Goal: Task Accomplishment & Management: Manage account settings

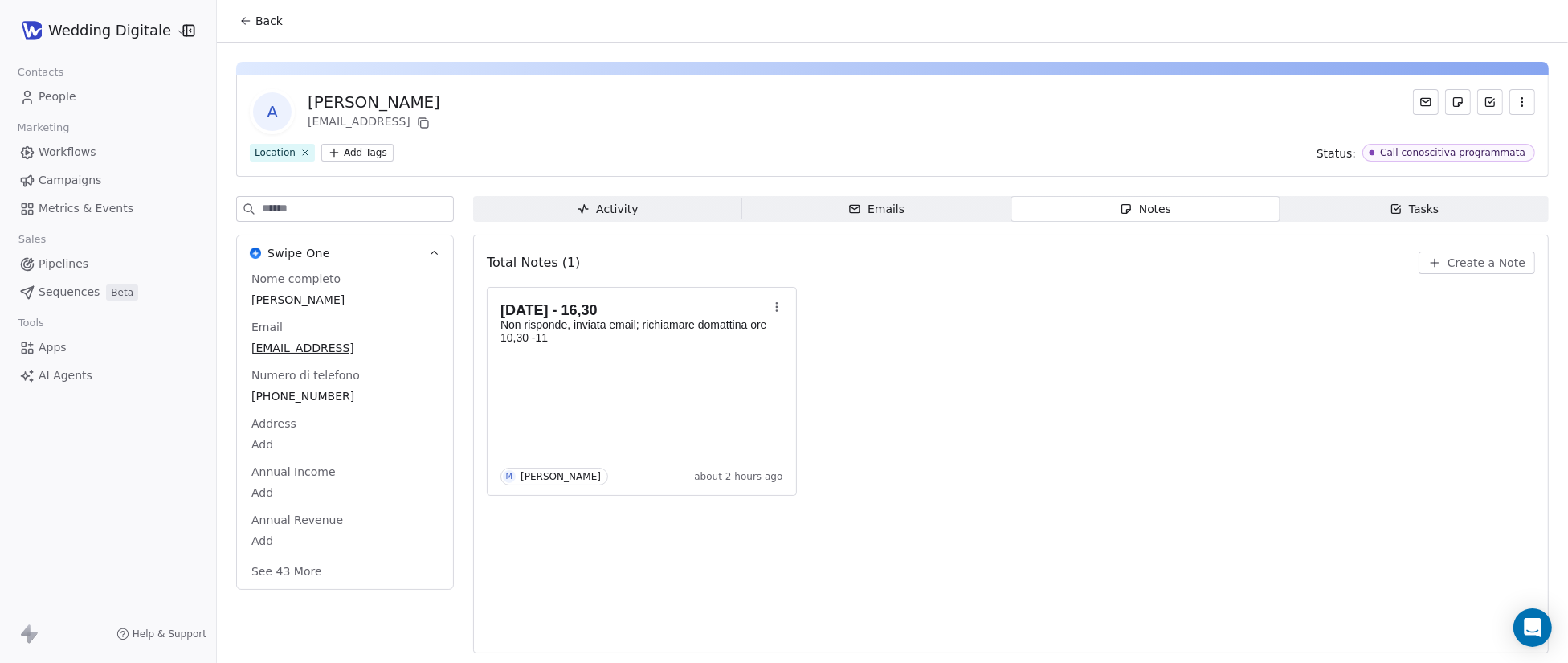
click at [260, 20] on span "Back" at bounding box center [269, 21] width 27 height 16
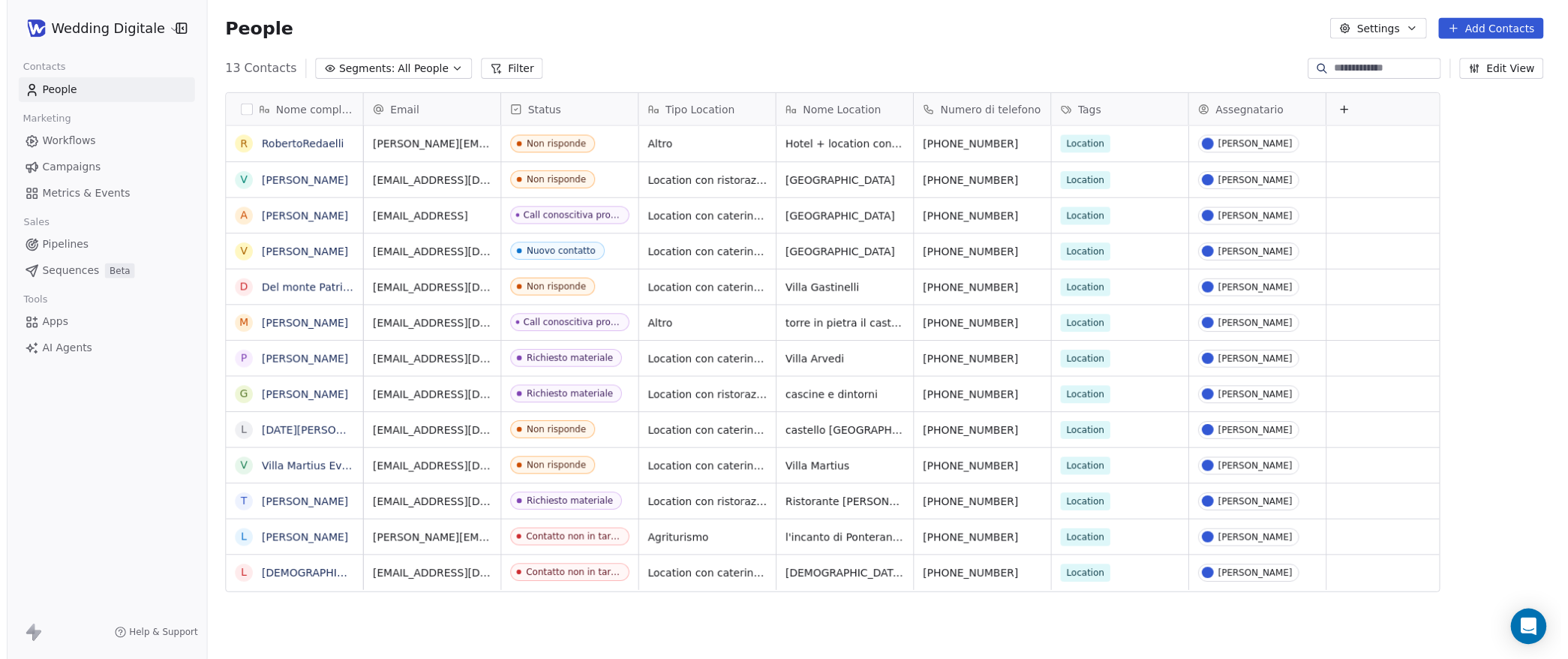
scroll to position [1, 1]
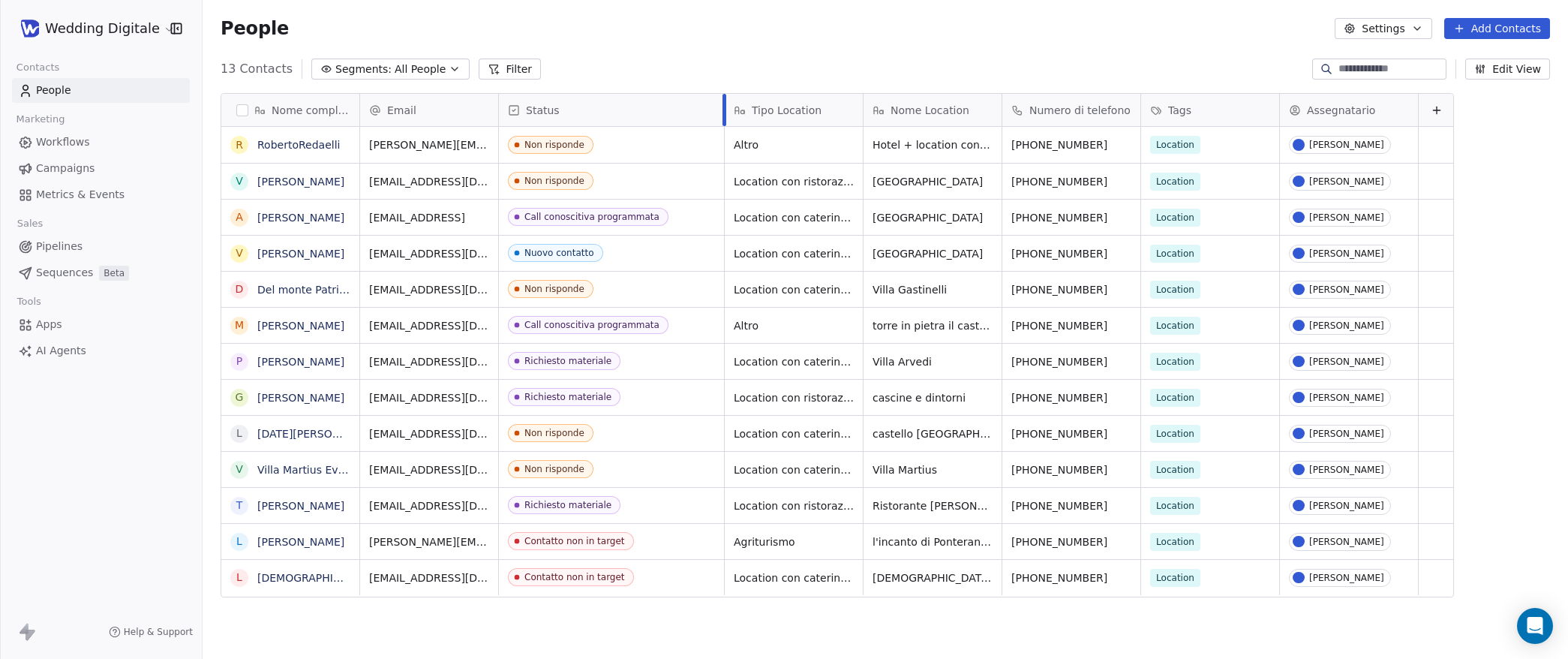
drag, startPoint x: 636, startPoint y: 97, endPoint x: 723, endPoint y: 103, distance: 87.2
click at [723, 103] on div at bounding box center [724, 110] width 4 height 32
click at [268, 360] on link "[PERSON_NAME]" at bounding box center [300, 362] width 87 height 12
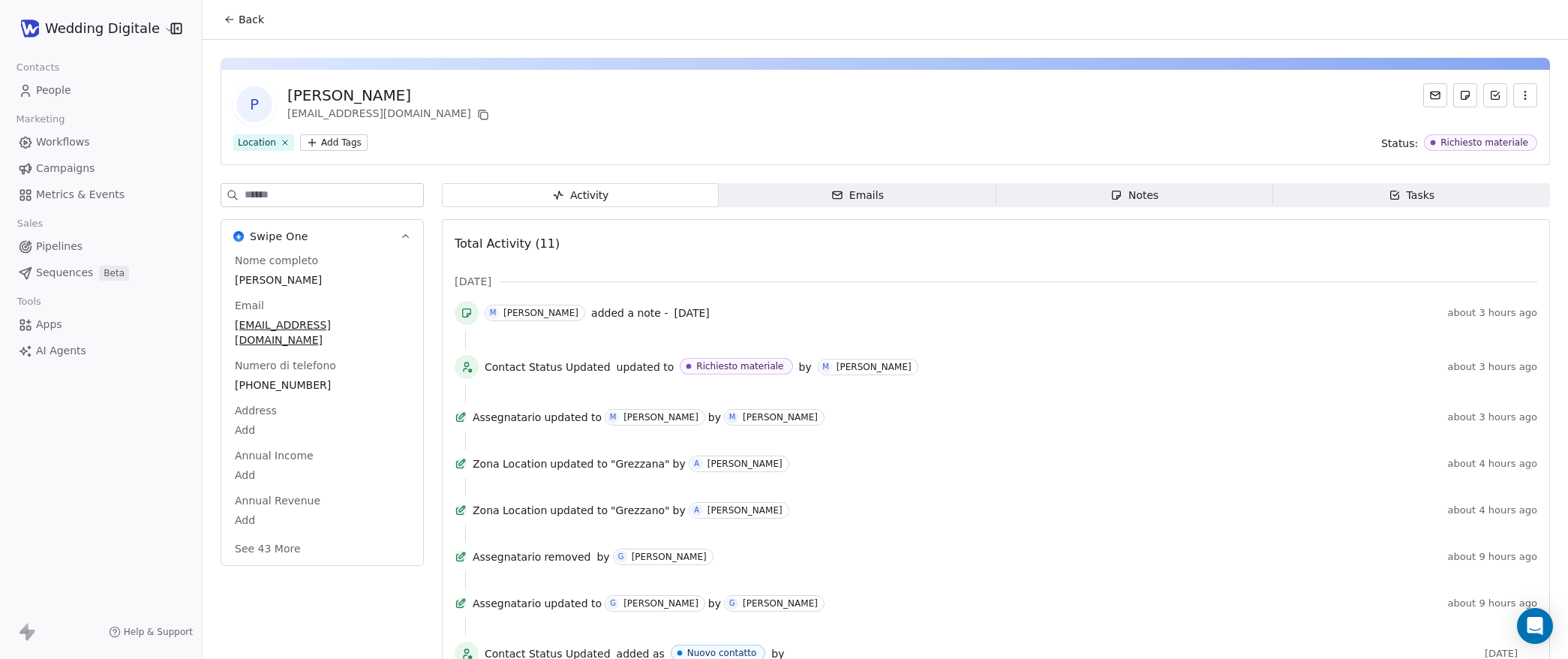
click at [1173, 202] on span "Notes Notes" at bounding box center [1135, 195] width 277 height 24
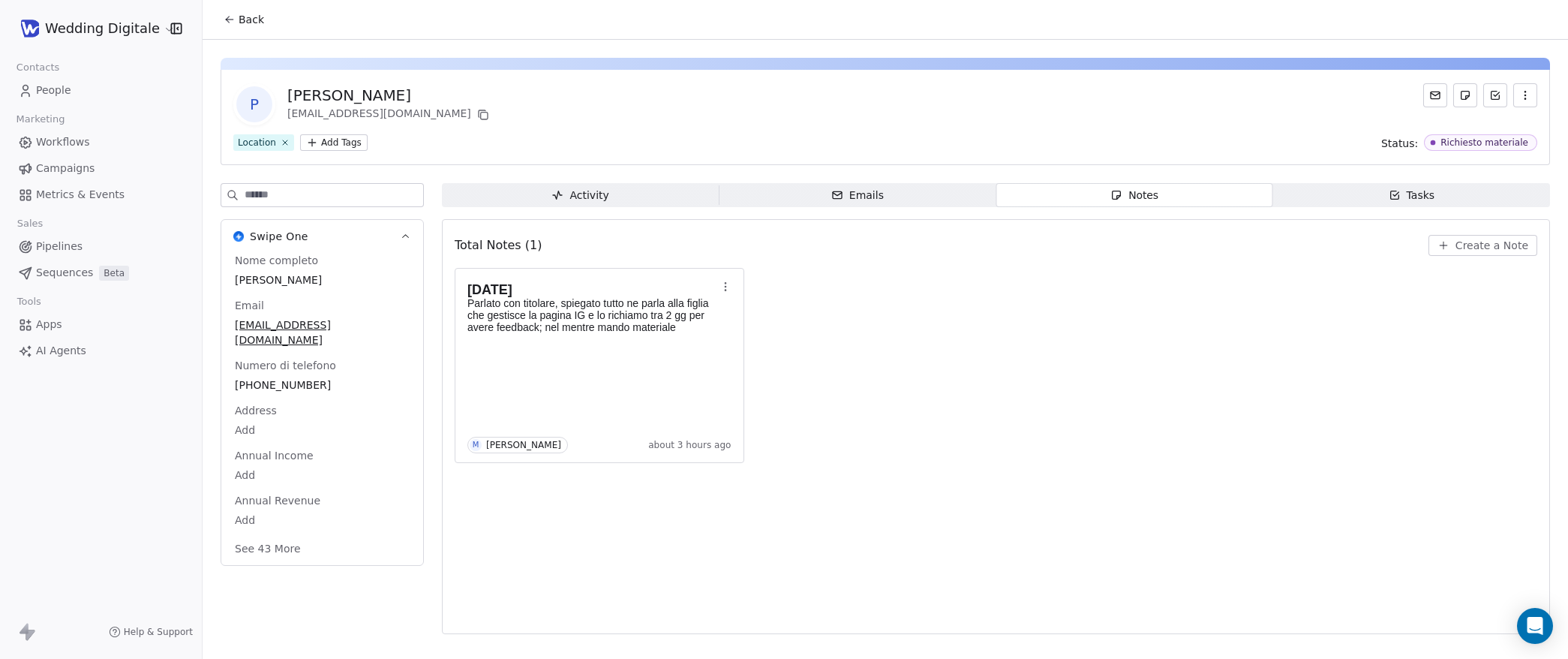
drag, startPoint x: 249, startPoint y: 19, endPoint x: 210, endPoint y: 112, distance: 100.8
click at [249, 19] on span "Back" at bounding box center [251, 19] width 25 height 15
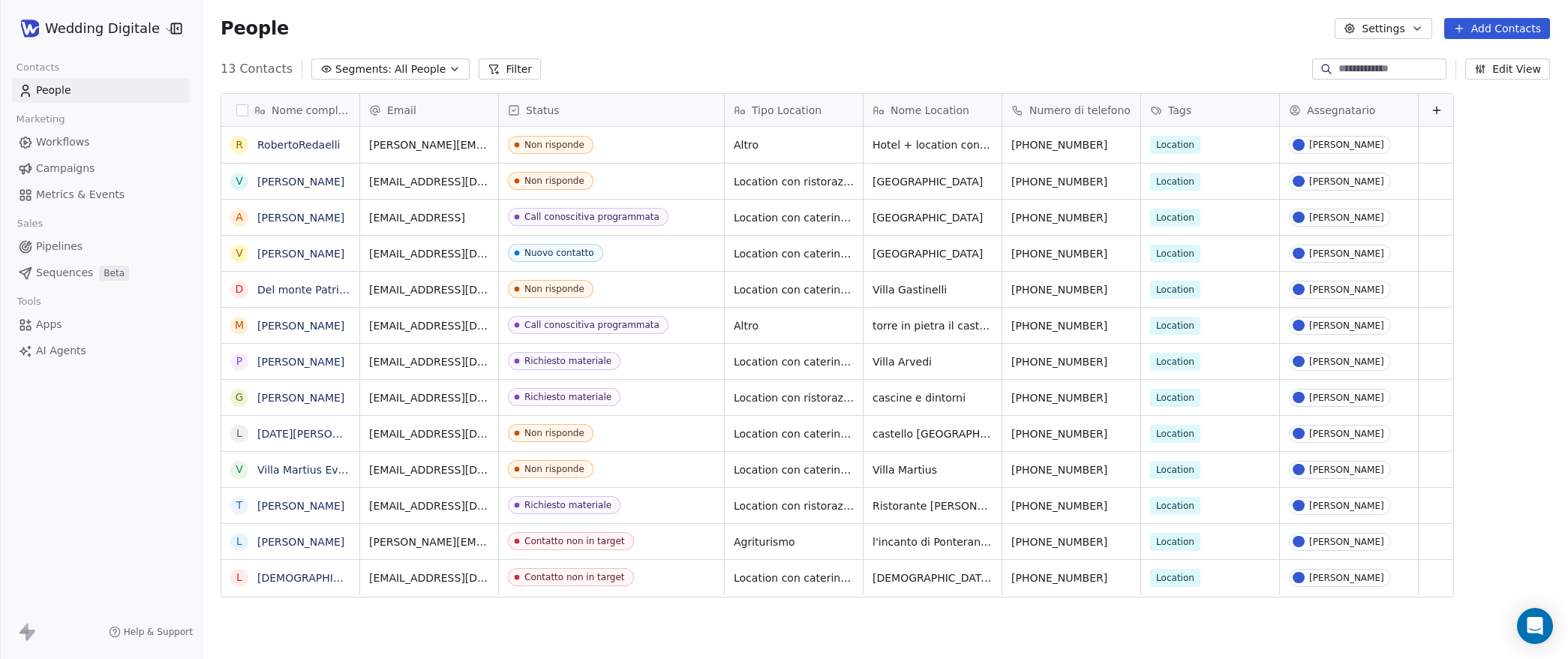
scroll to position [580, 1365]
click at [560, 361] on icon "grid" at bounding box center [567, 360] width 12 height 12
click at [489, 363] on div "[EMAIL_ADDRESS][DOMAIN_NAME]" at bounding box center [473, 366] width 225 height 44
click at [560, 362] on icon "grid" at bounding box center [567, 360] width 12 height 12
click at [574, 362] on div "Richiesto materiale" at bounding box center [568, 361] width 87 height 11
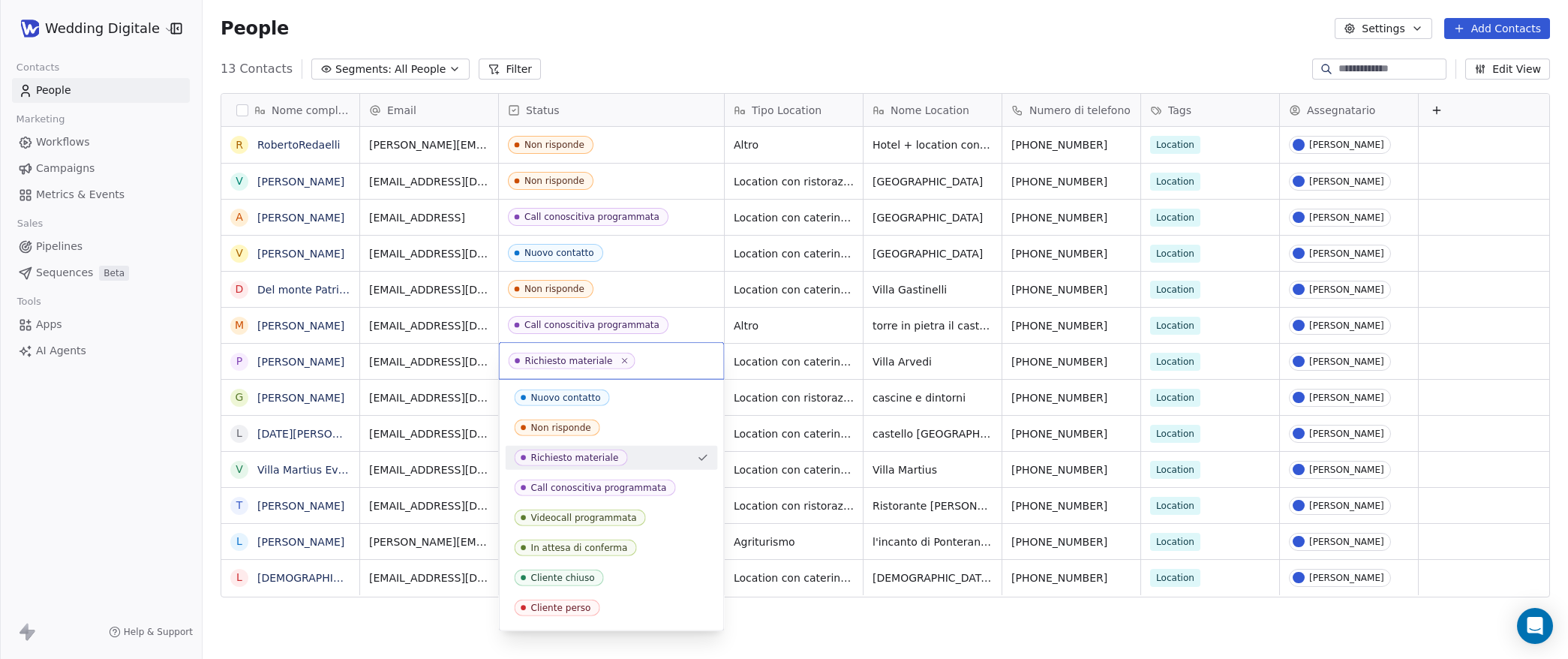
click at [573, 362] on div "Richiesto materiale" at bounding box center [569, 361] width 88 height 11
drag, startPoint x: 573, startPoint y: 362, endPoint x: 545, endPoint y: 362, distance: 28.0
click at [573, 362] on div "Richiesto materiale" at bounding box center [569, 361] width 88 height 11
click at [280, 355] on html "Wedding Digitale Contacts People Marketing Workflows Campaigns Metrics & Events…" at bounding box center [784, 329] width 1568 height 659
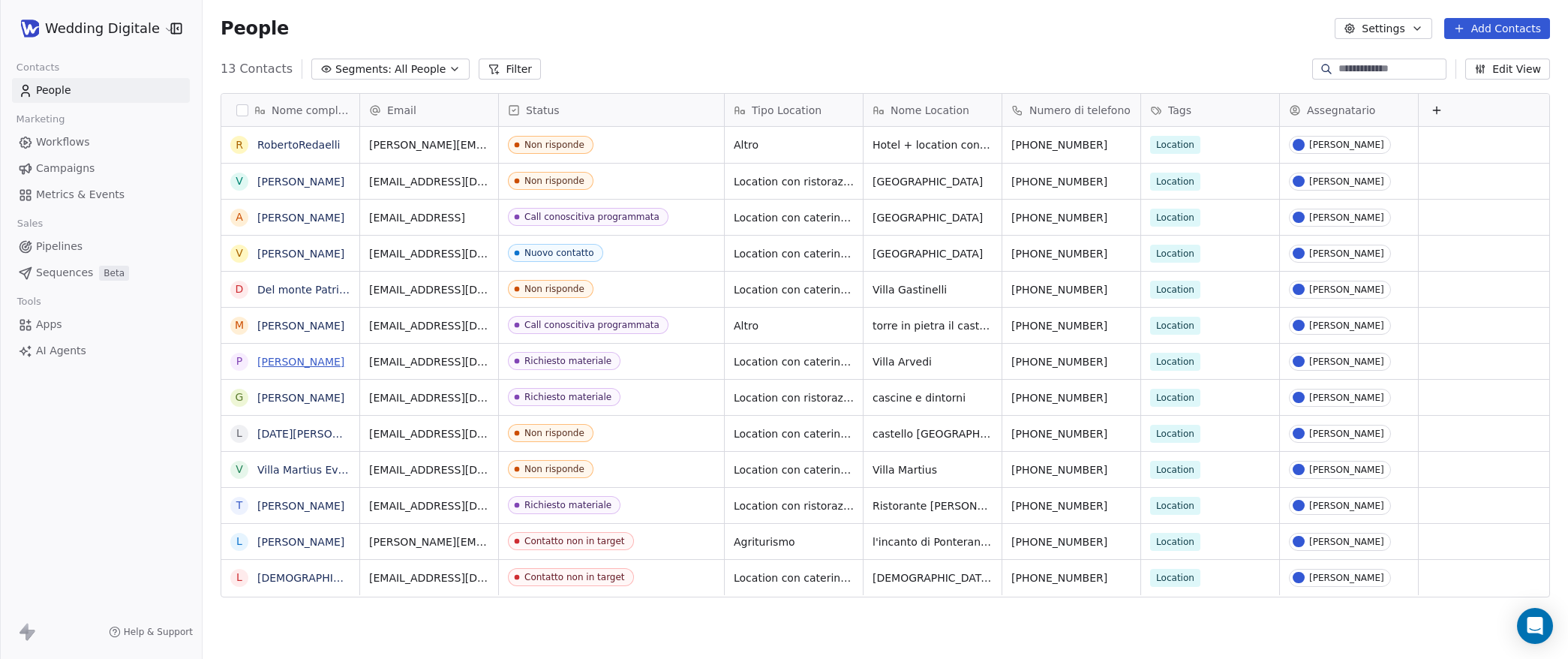
click at [289, 361] on link "[PERSON_NAME]" at bounding box center [300, 362] width 87 height 12
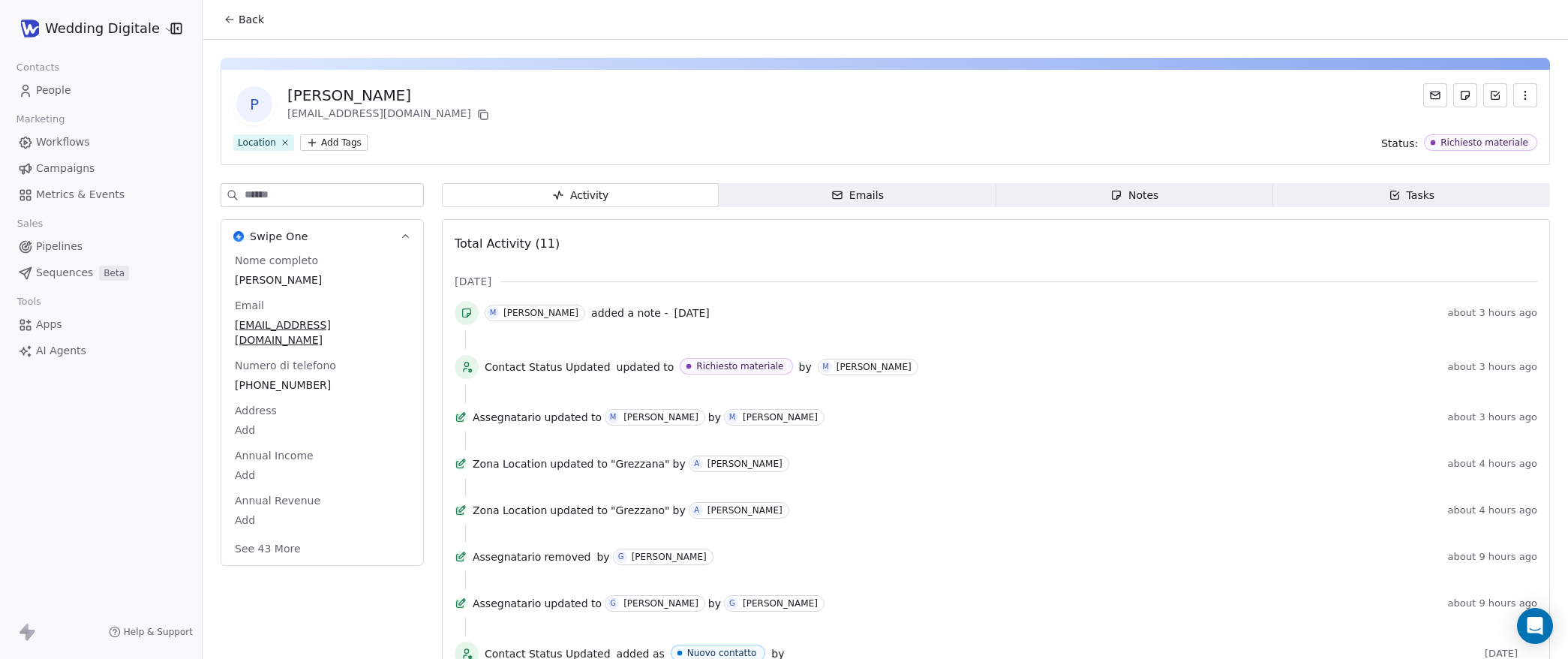
drag, startPoint x: 1185, startPoint y: 196, endPoint x: 1174, endPoint y: 197, distance: 11.0
click at [1185, 196] on span "Notes Notes" at bounding box center [1135, 195] width 277 height 24
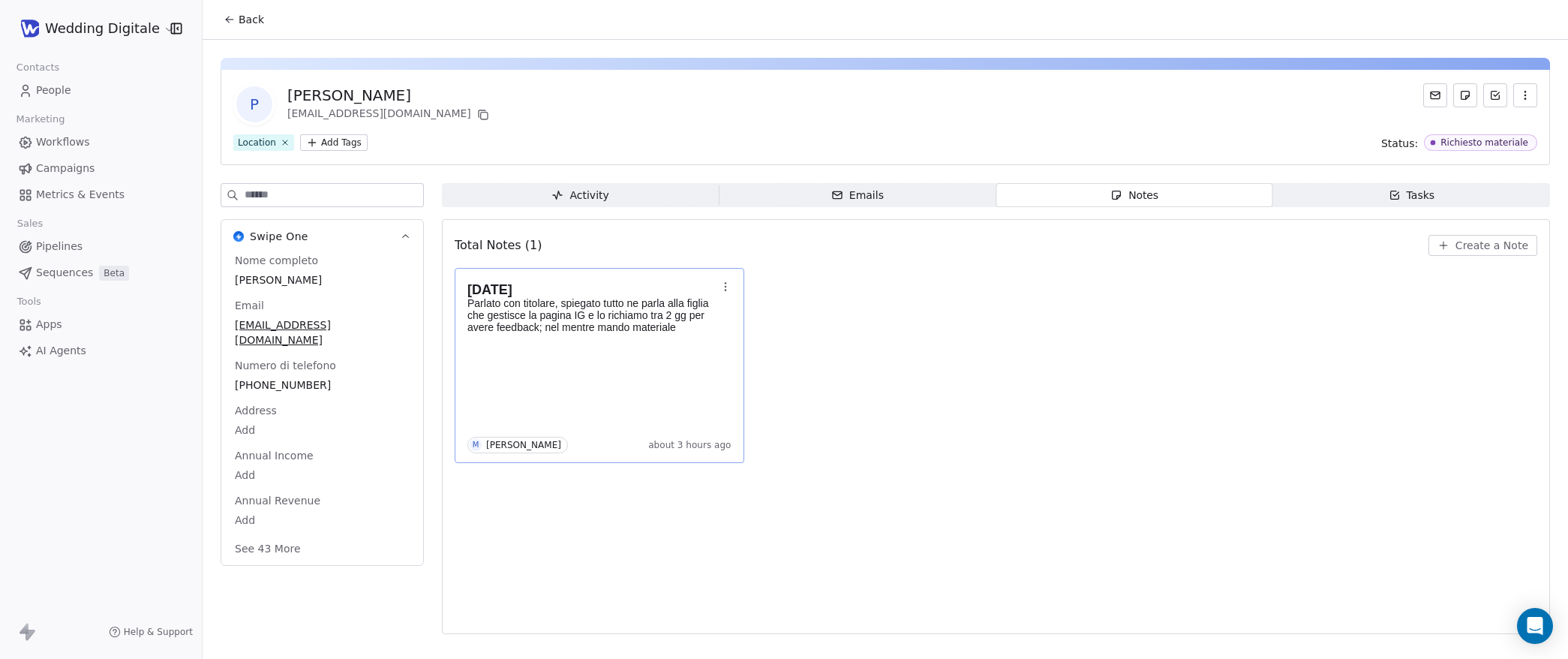
click at [639, 385] on div "[DATE] [PERSON_NAME] con titolare, spiegato tutto ne parla alla figlia che gest…" at bounding box center [599, 365] width 264 height 175
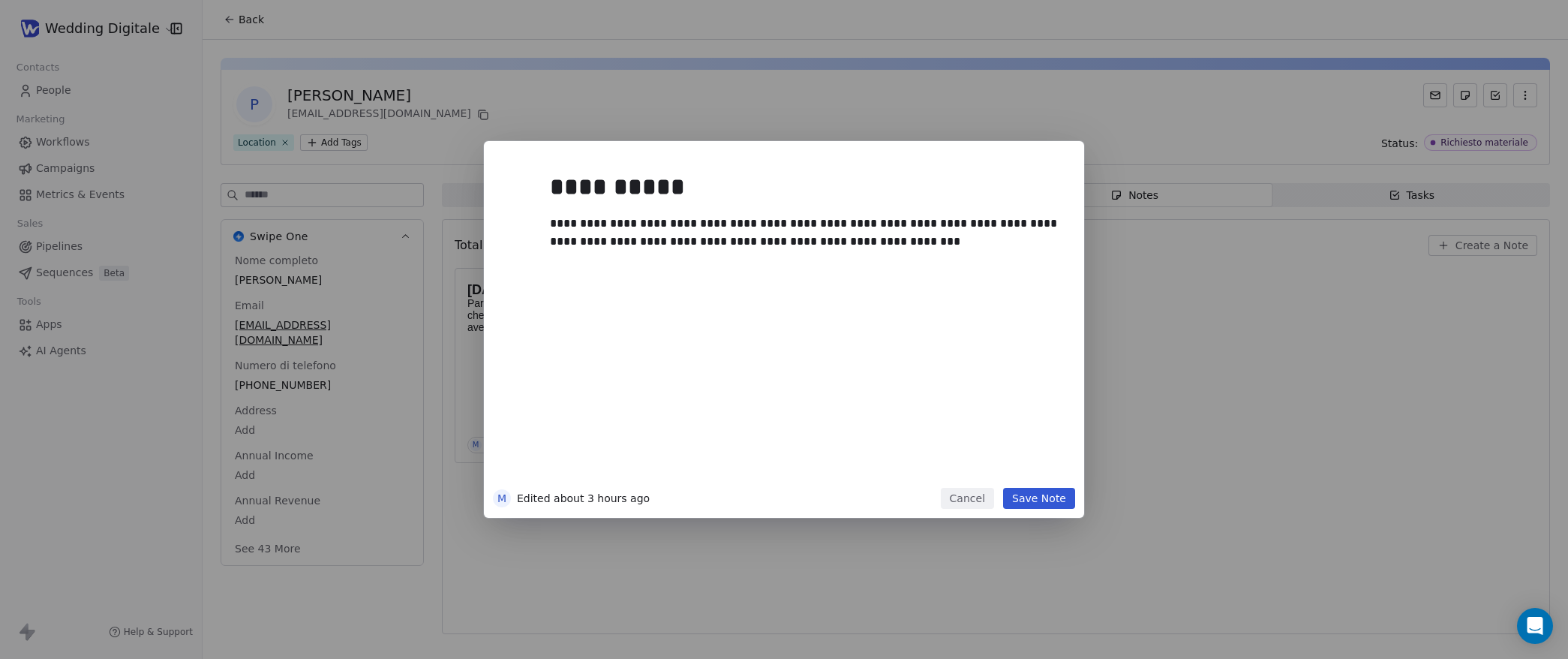
click at [863, 321] on div "**********" at bounding box center [806, 323] width 513 height 319
click at [1045, 501] on button "Save Note" at bounding box center [1039, 498] width 72 height 21
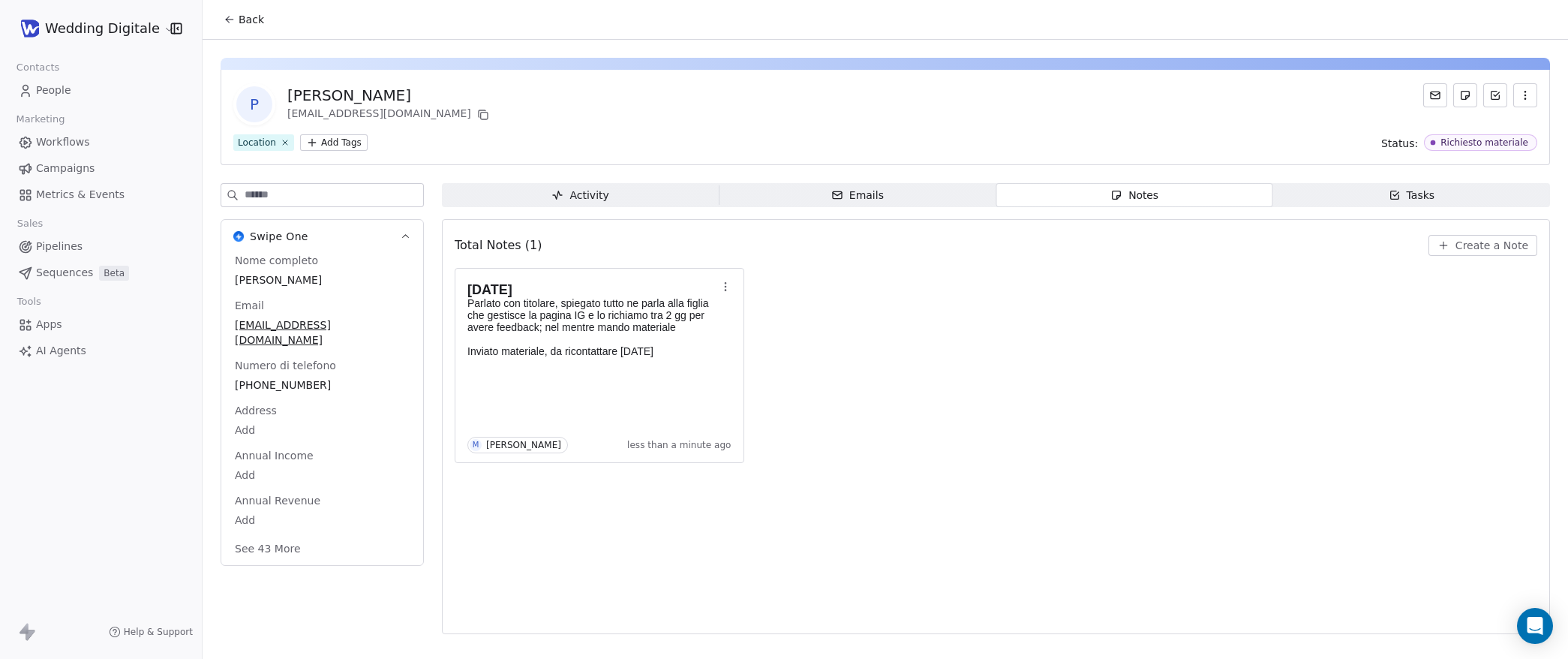
click at [230, 16] on icon at bounding box center [230, 19] width 12 height 12
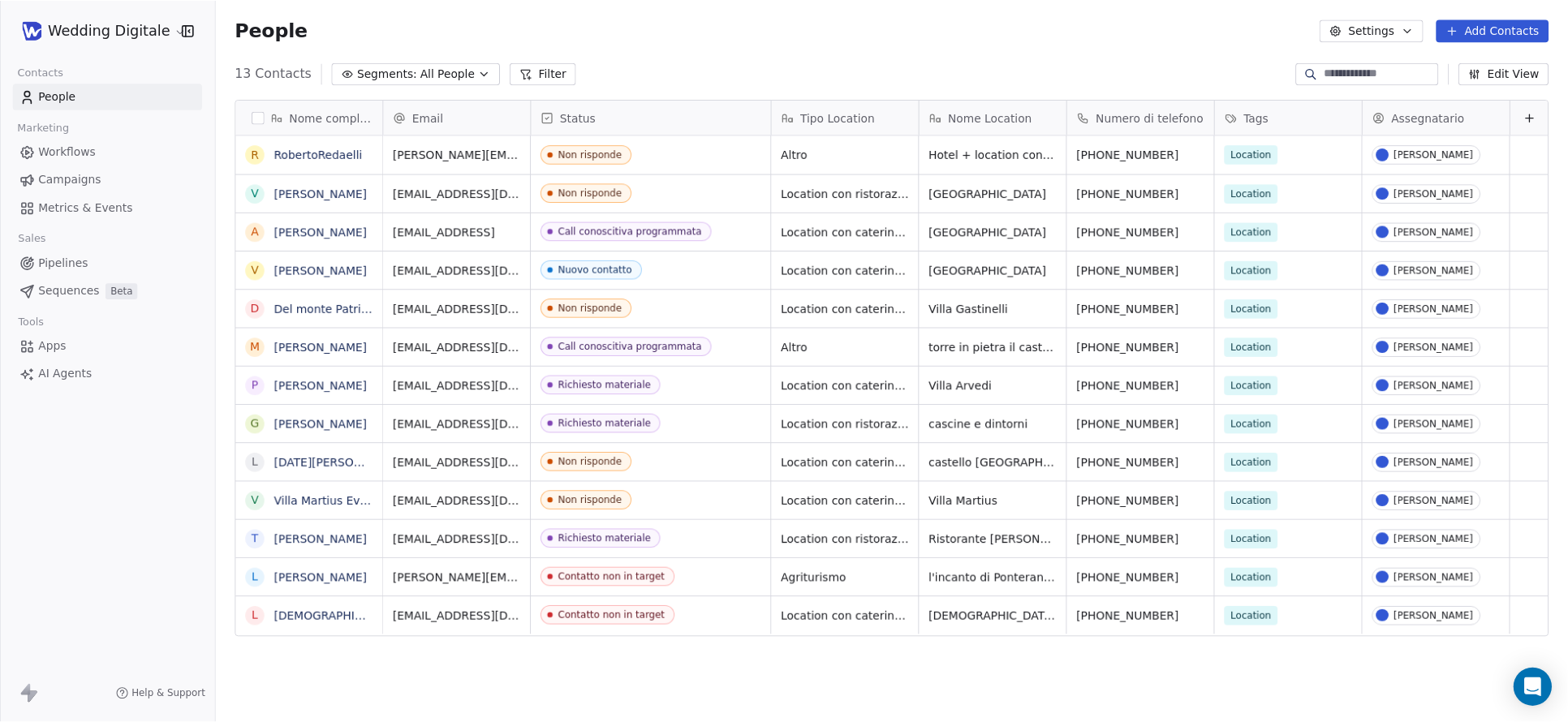
scroll to position [645, 1374]
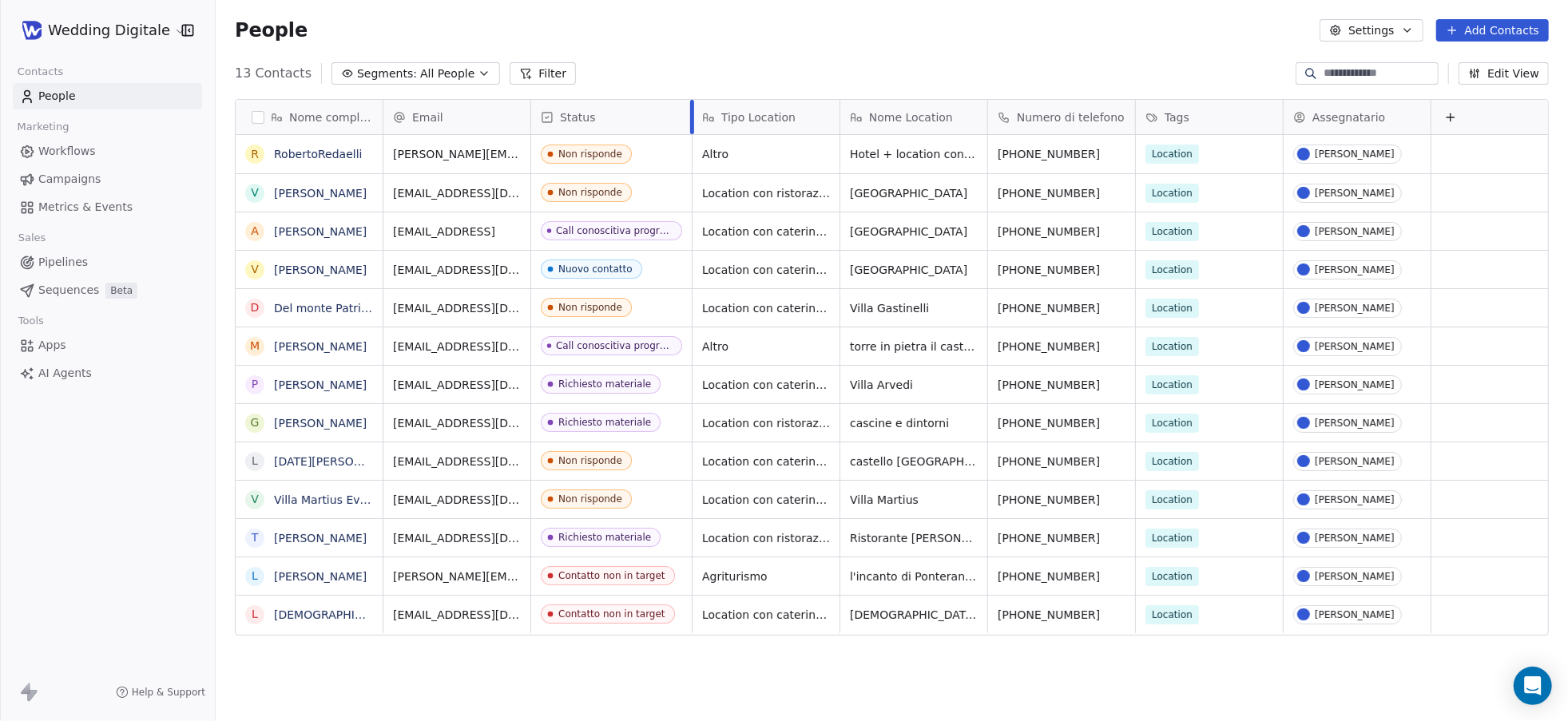
click at [694, 110] on div at bounding box center [692, 117] width 4 height 35
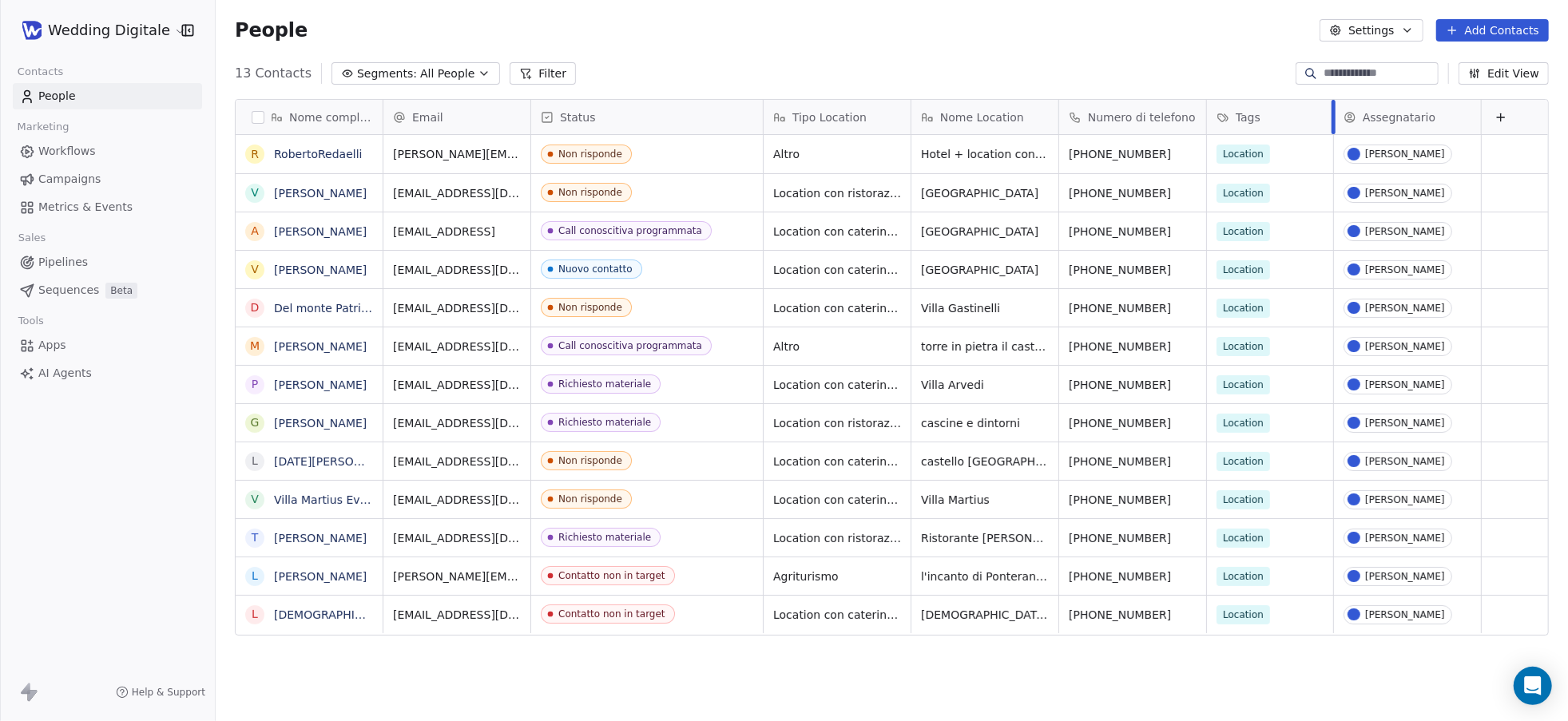
drag, startPoint x: 1352, startPoint y: 106, endPoint x: 1332, endPoint y: 106, distance: 20.0
click at [1332, 106] on div at bounding box center [1334, 117] width 4 height 35
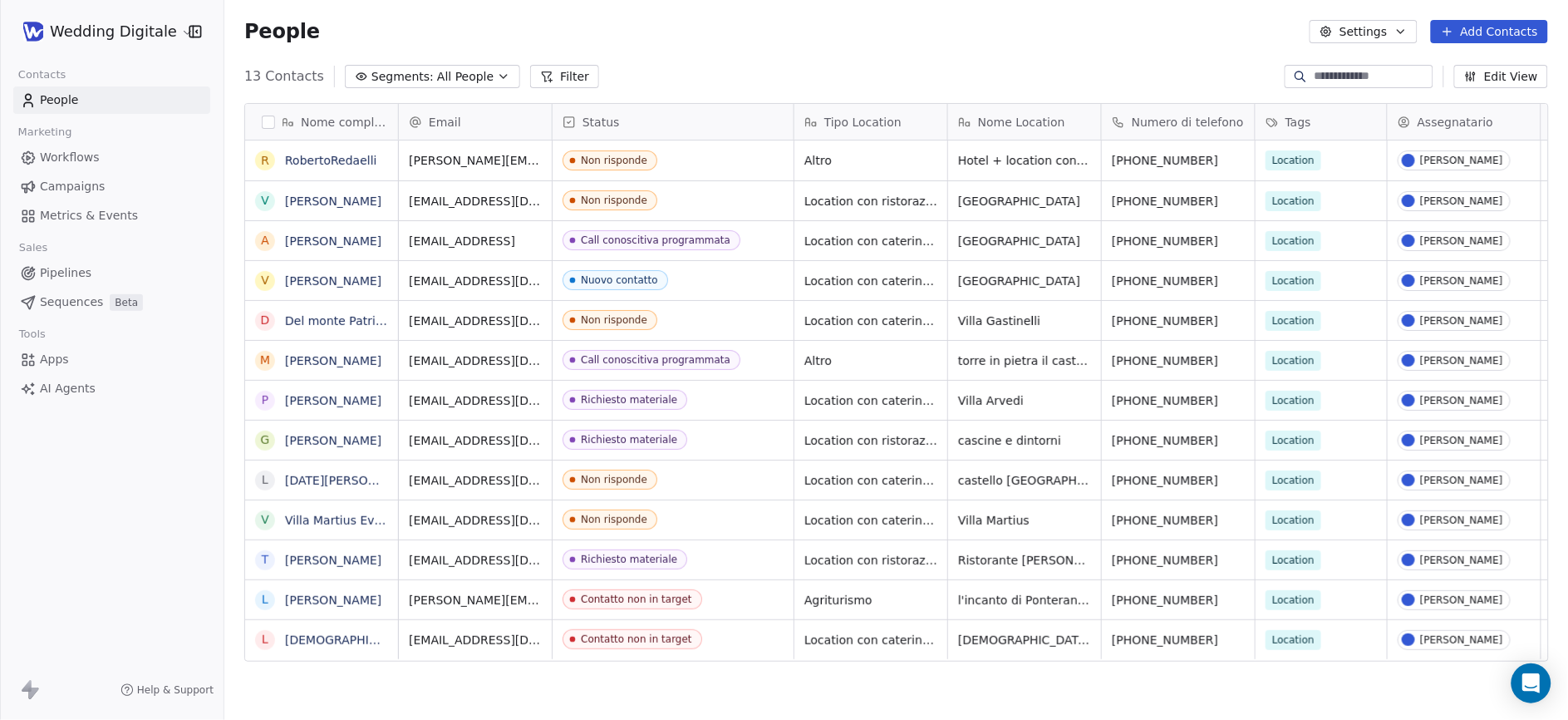
scroll to position [634, 1344]
